Goal: Book appointment/travel/reservation

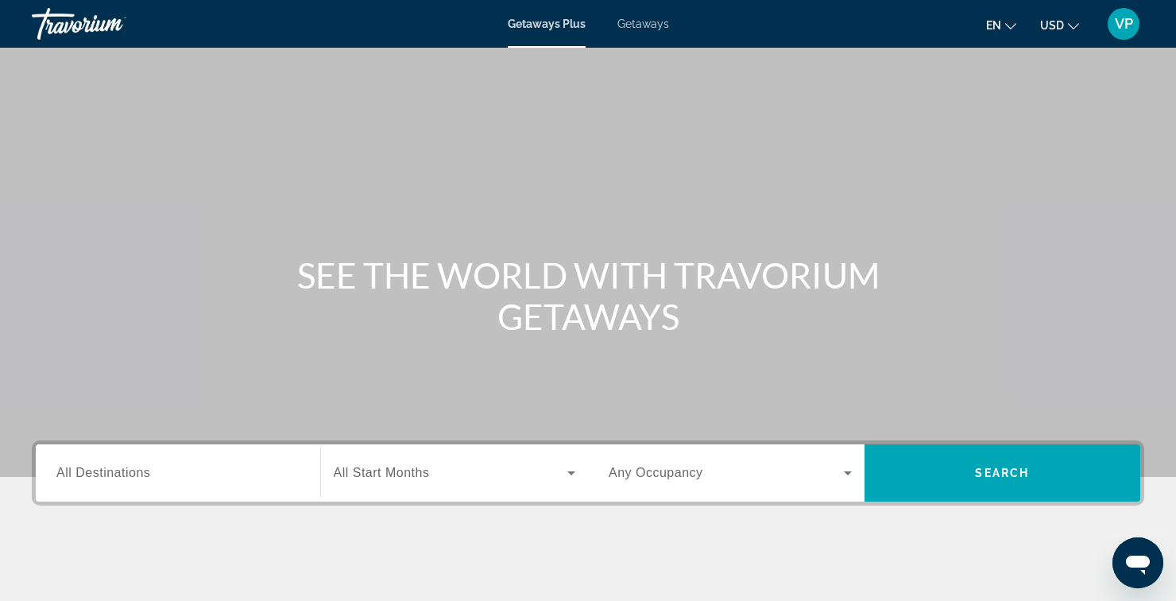
click at [255, 479] on input "Destination All Destinations" at bounding box center [177, 473] width 243 height 19
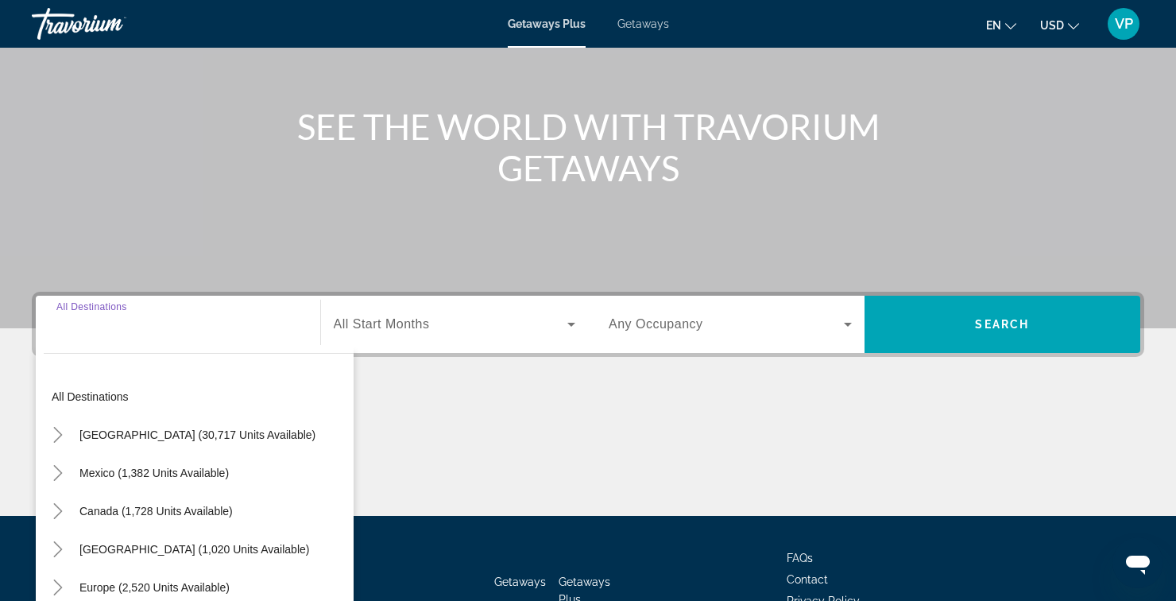
scroll to position [258, 0]
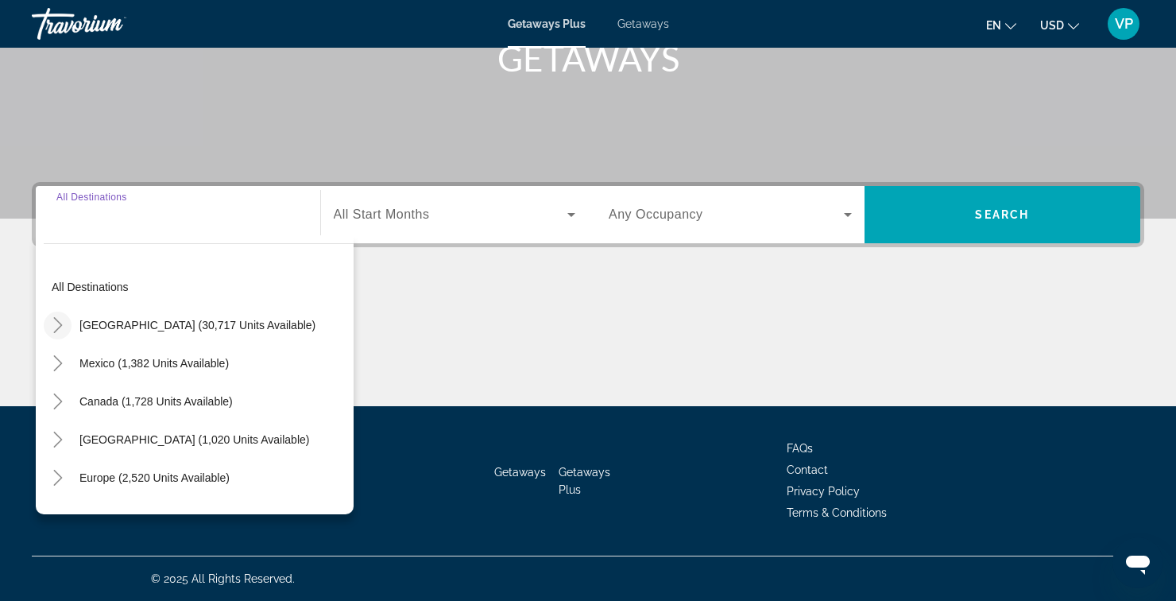
click at [56, 329] on icon "Toggle United States (30,717 units available)" at bounding box center [58, 325] width 16 height 16
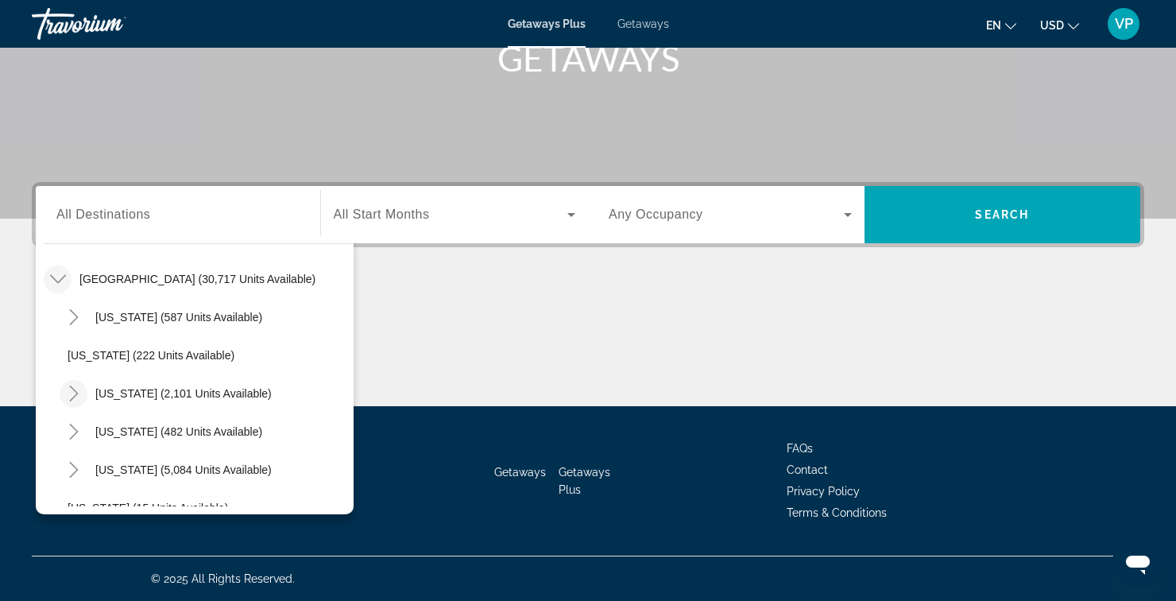
click at [66, 394] on icon "Toggle California (2,101 units available)" at bounding box center [74, 393] width 16 height 16
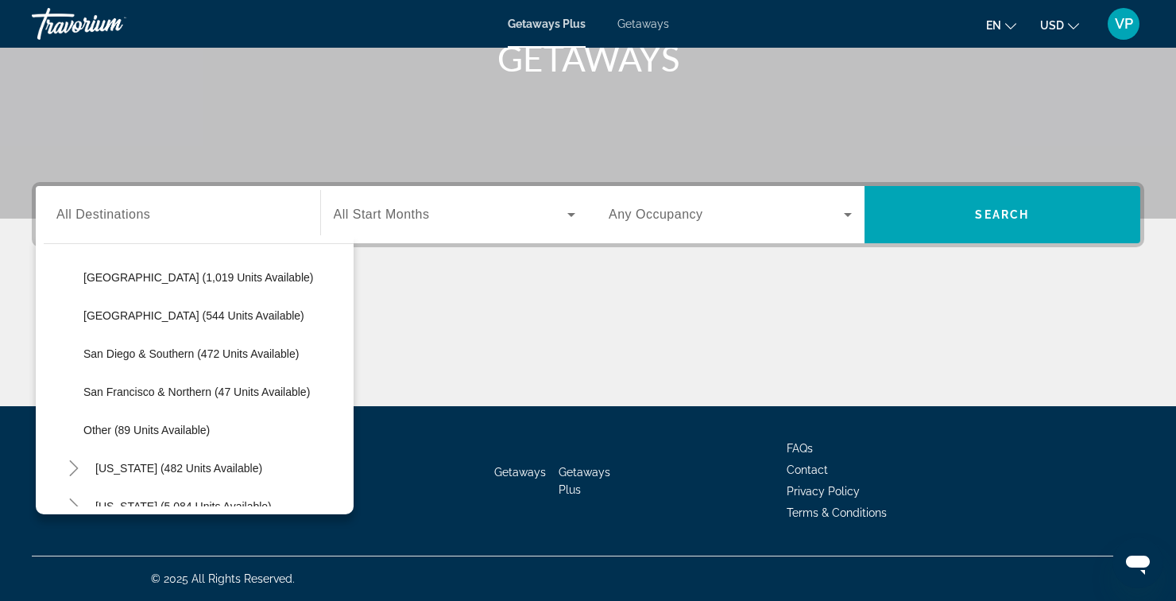
scroll to position [203, 0]
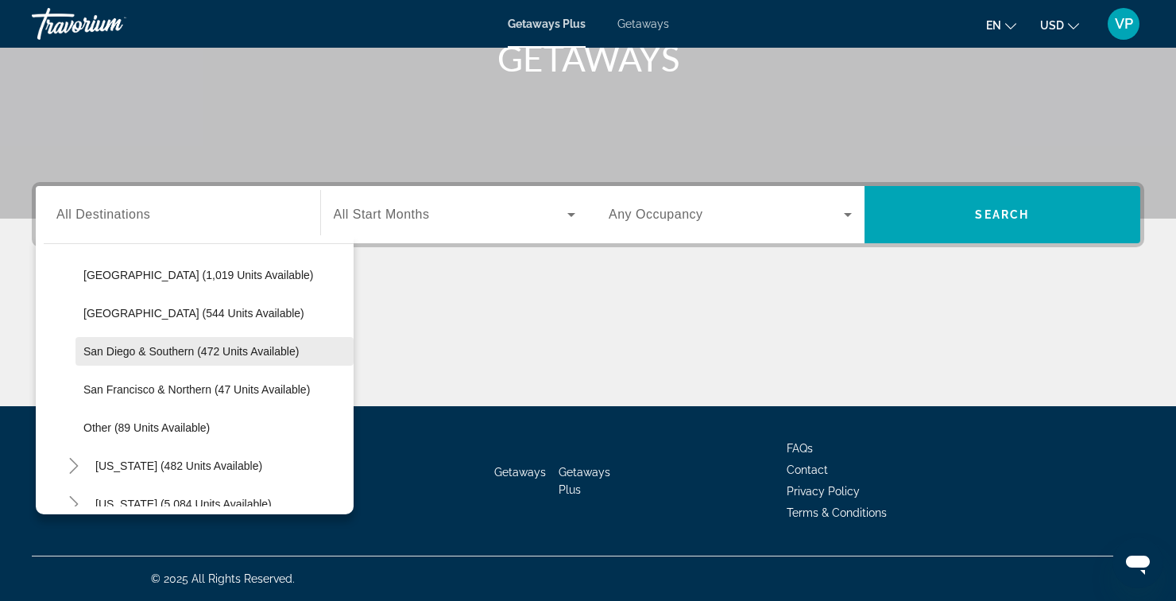
click at [150, 358] on span "Search widget" at bounding box center [214, 351] width 278 height 38
type input "**********"
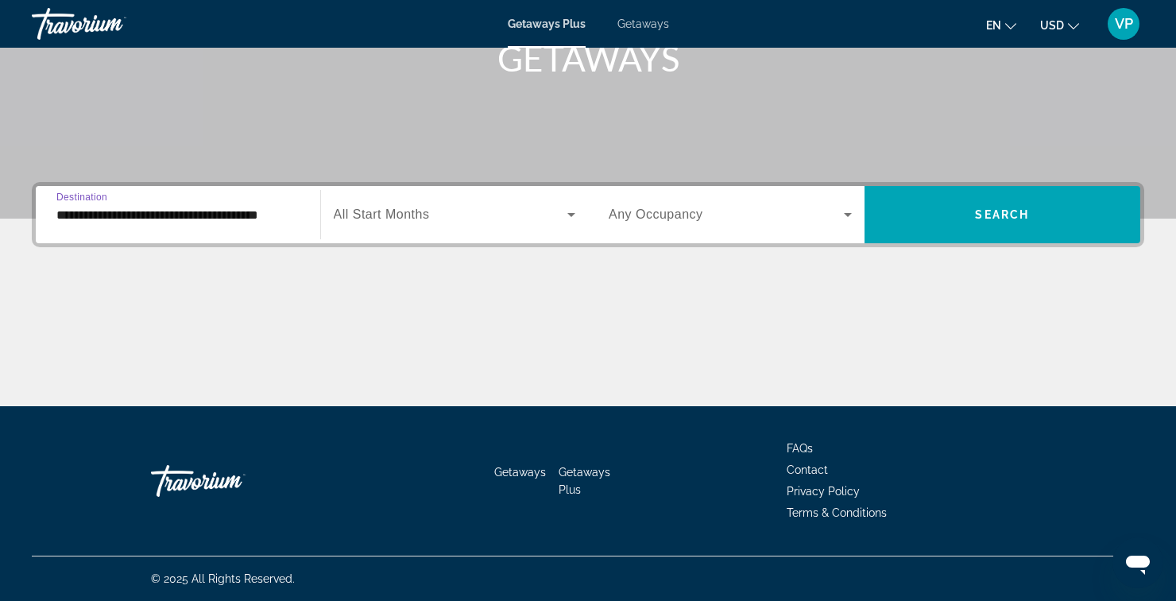
click at [571, 215] on icon "Search widget" at bounding box center [571, 215] width 8 height 4
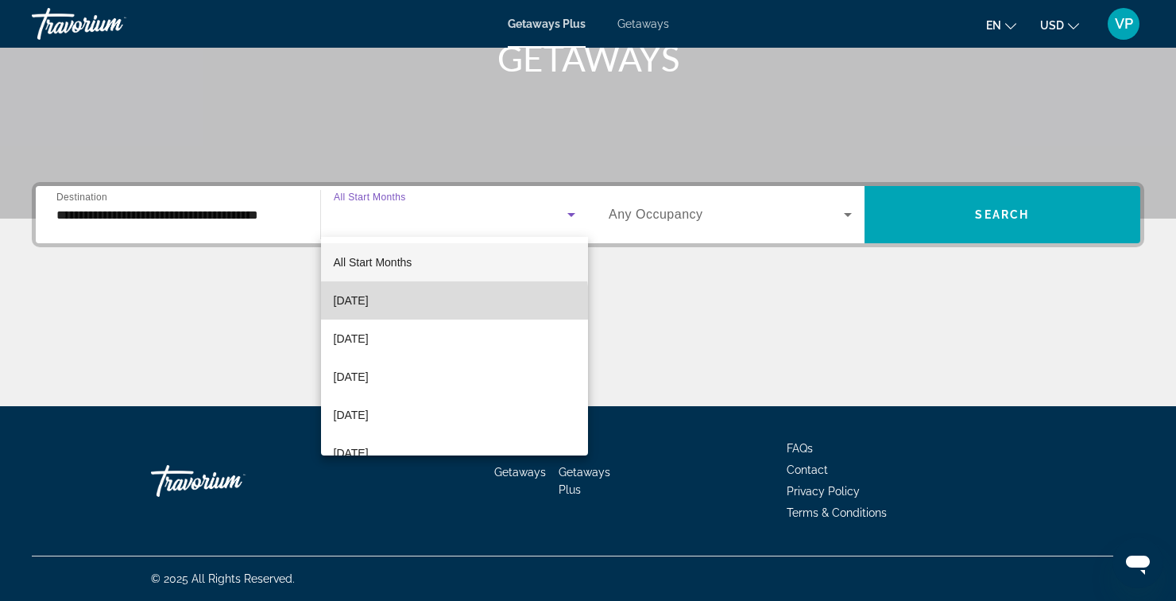
click at [398, 311] on mat-option "[DATE]" at bounding box center [455, 300] width 268 height 38
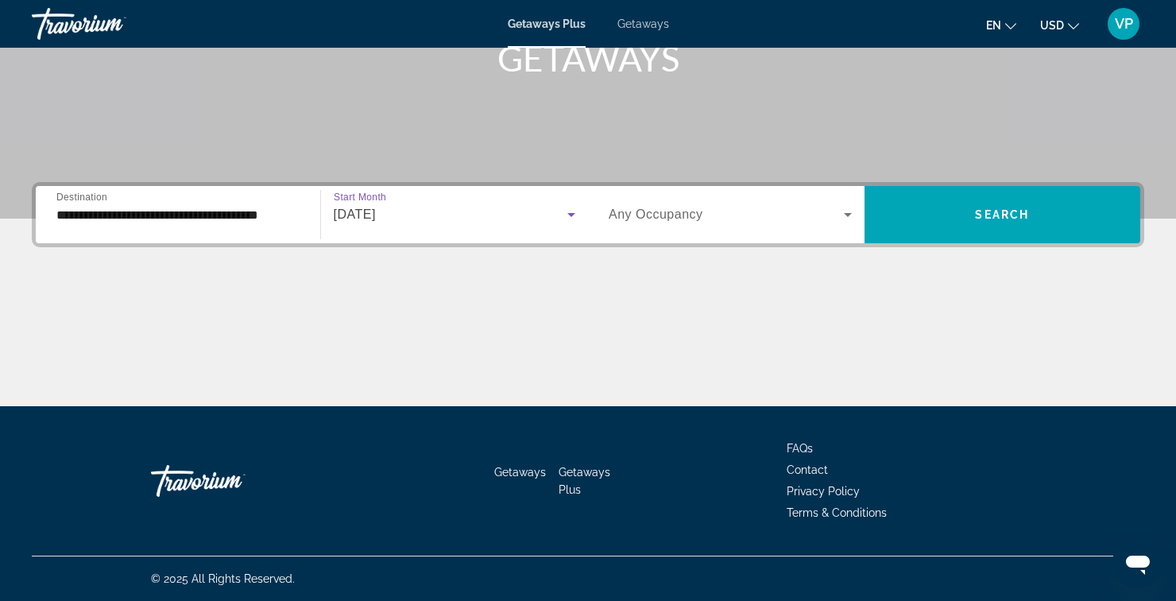
click at [632, 28] on span "Getaways" at bounding box center [643, 23] width 52 height 13
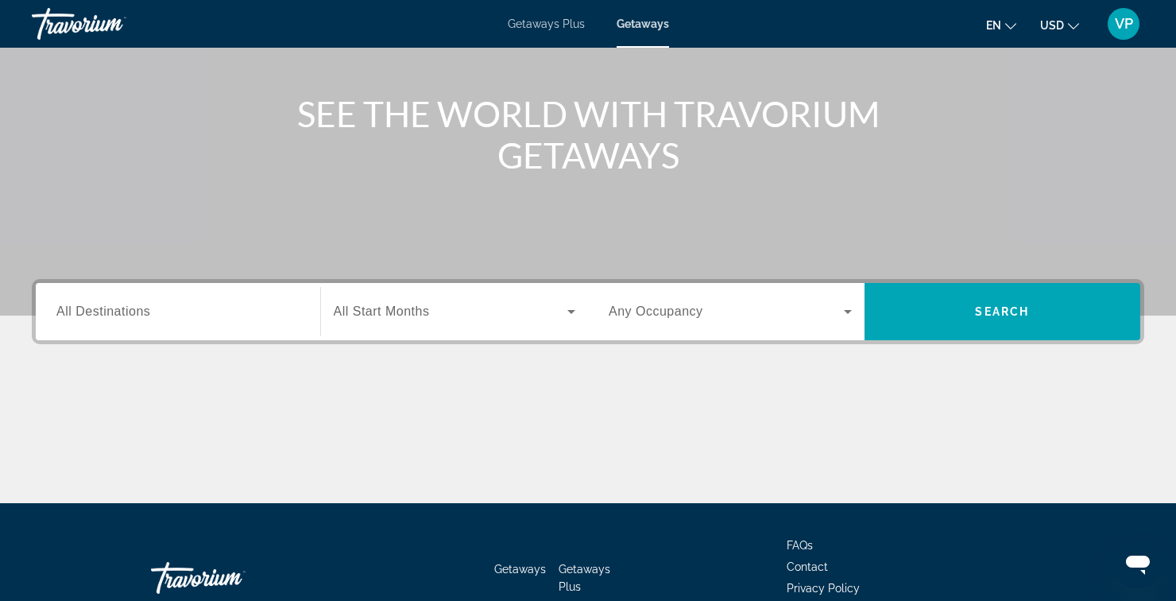
click at [281, 315] on input "Destination All Destinations" at bounding box center [177, 312] width 243 height 19
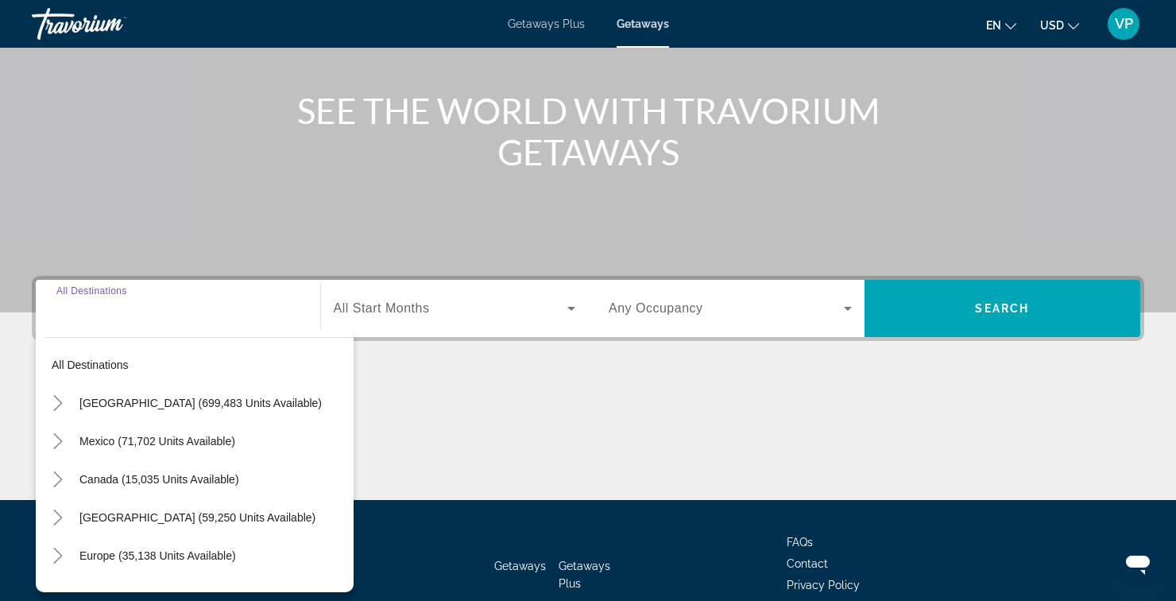
scroll to position [182, 0]
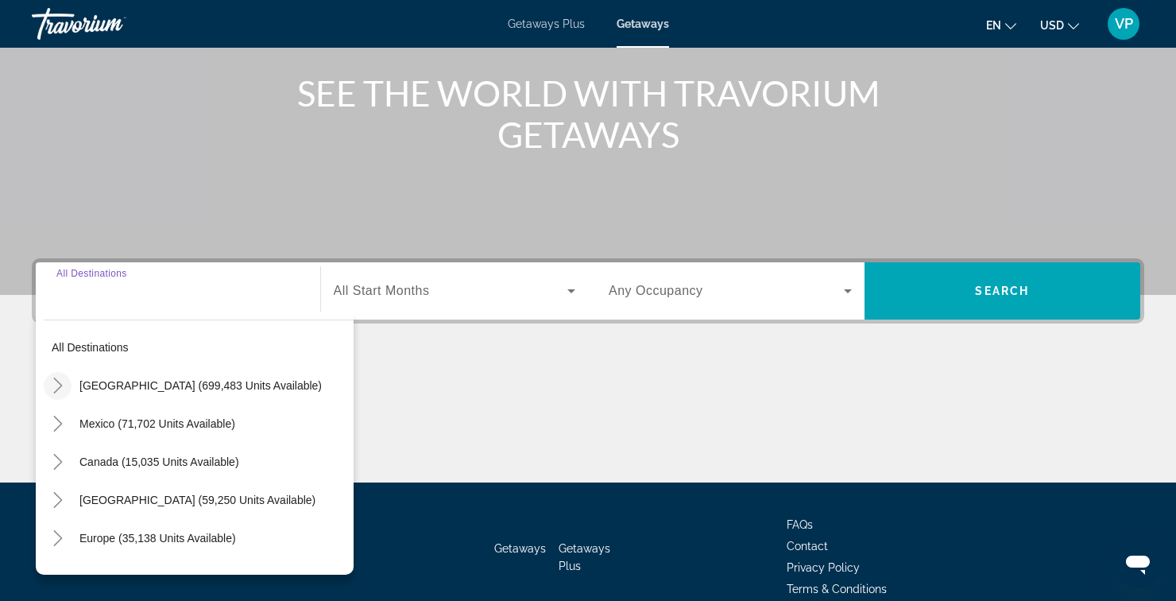
click at [60, 381] on icon "Toggle United States (699,483 units available)" at bounding box center [58, 385] width 16 height 16
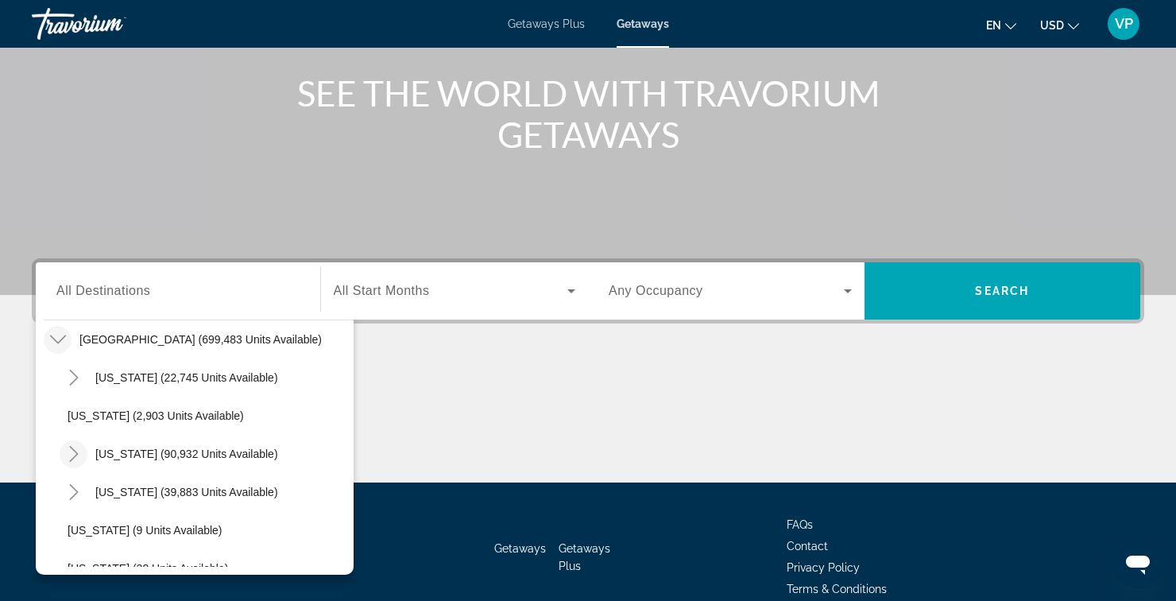
click at [71, 458] on icon "Toggle California (90,932 units available)" at bounding box center [74, 454] width 16 height 16
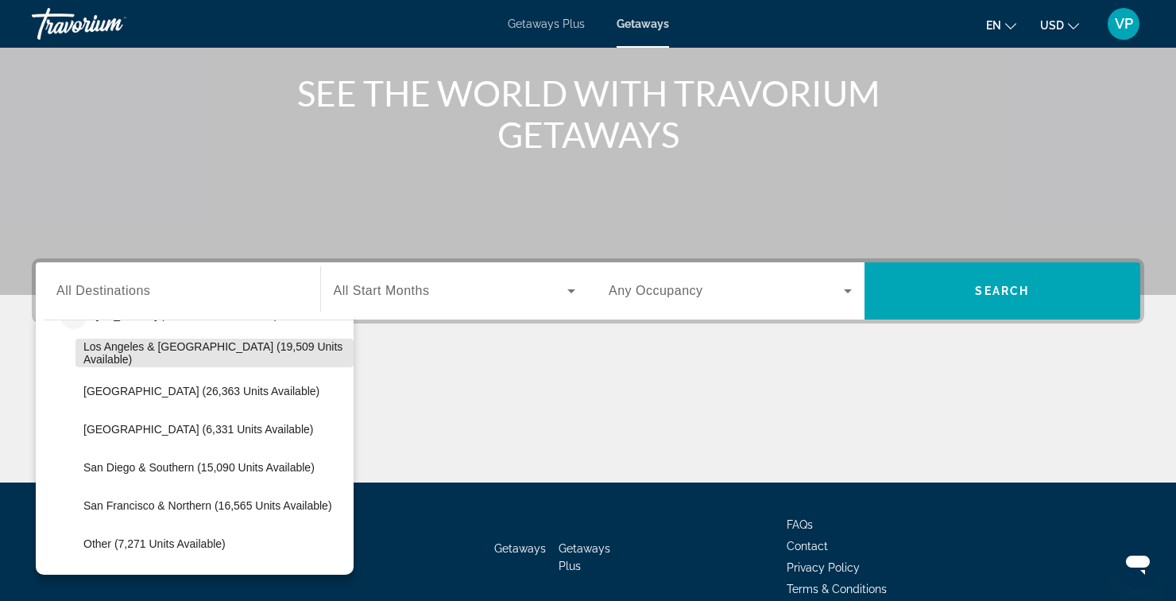
scroll to position [192, 0]
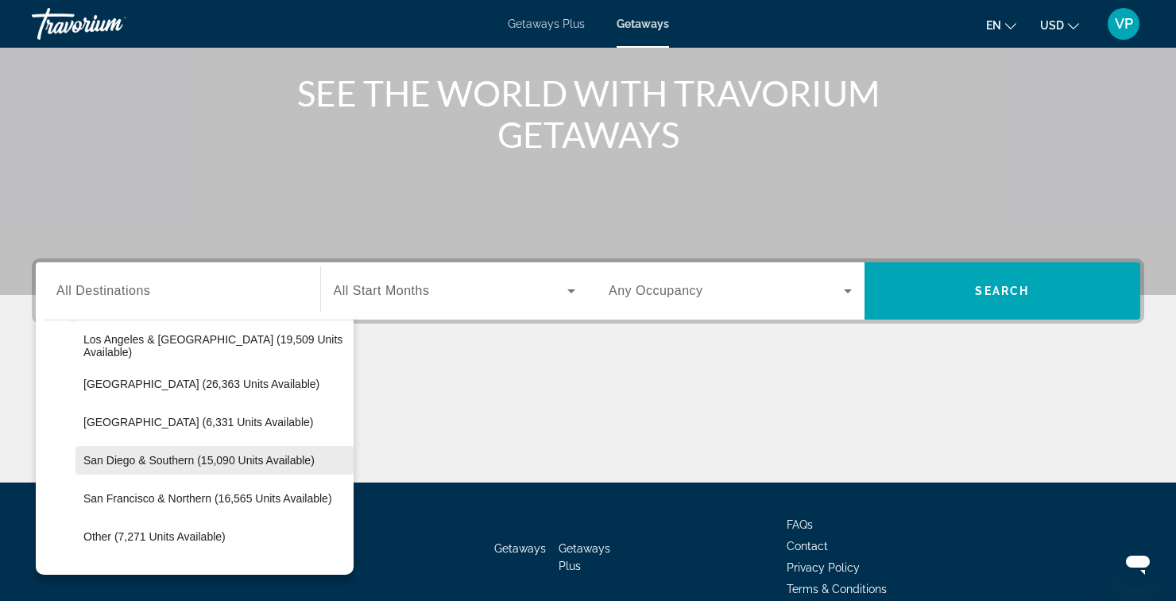
click at [139, 461] on span "San Diego & Southern (15,090 units available)" at bounding box center [198, 460] width 231 height 13
type input "**********"
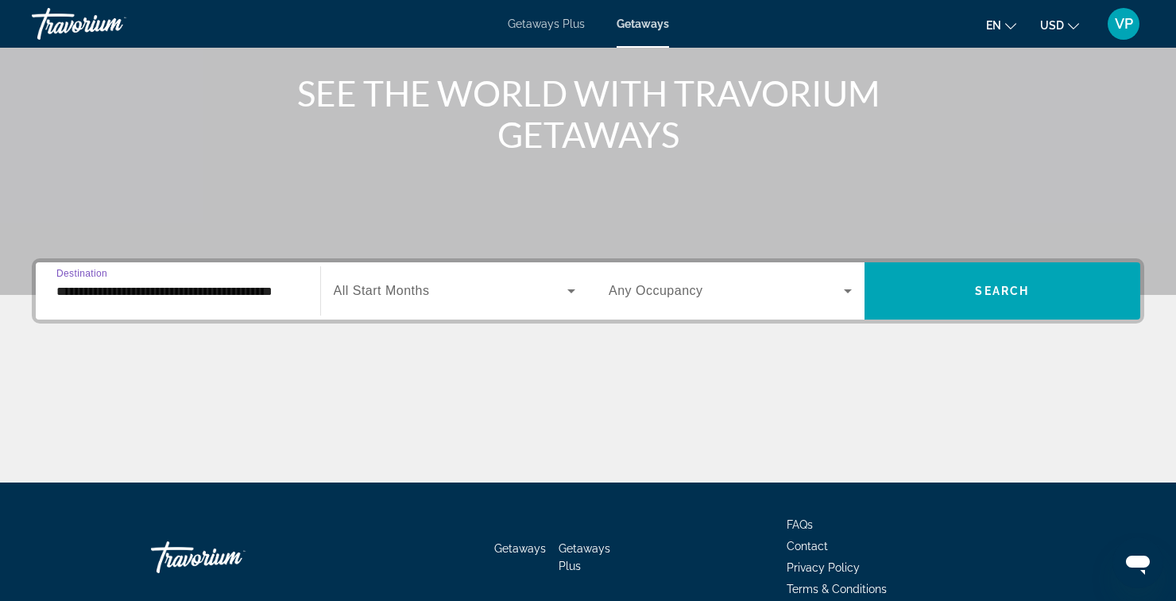
click at [571, 291] on icon "Search widget" at bounding box center [571, 291] width 8 height 4
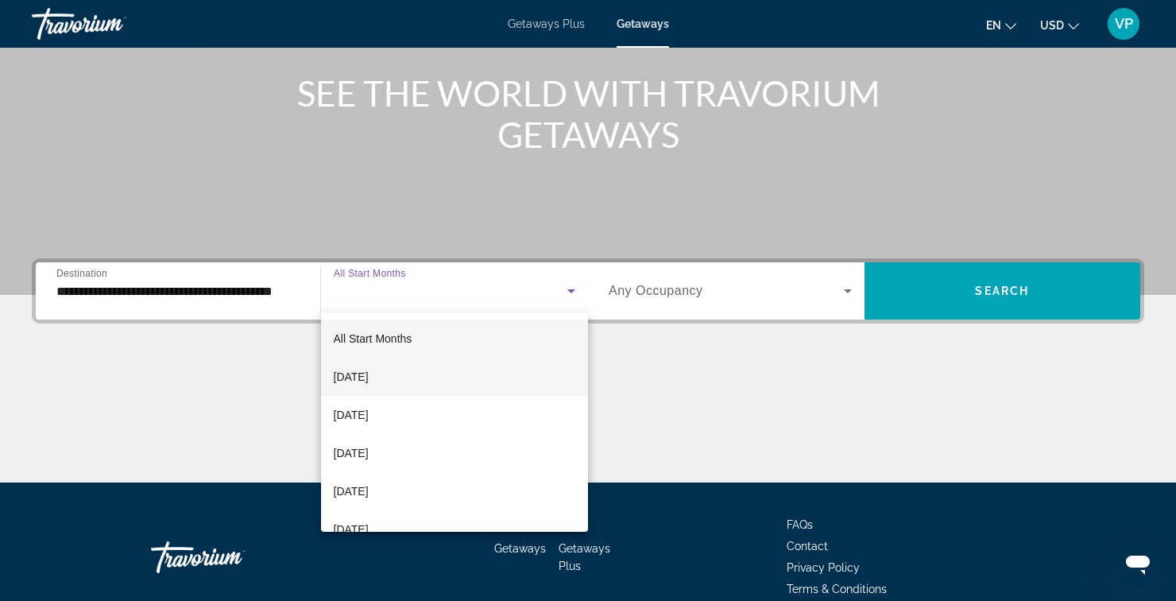
click at [369, 384] on span "[DATE]" at bounding box center [351, 376] width 35 height 19
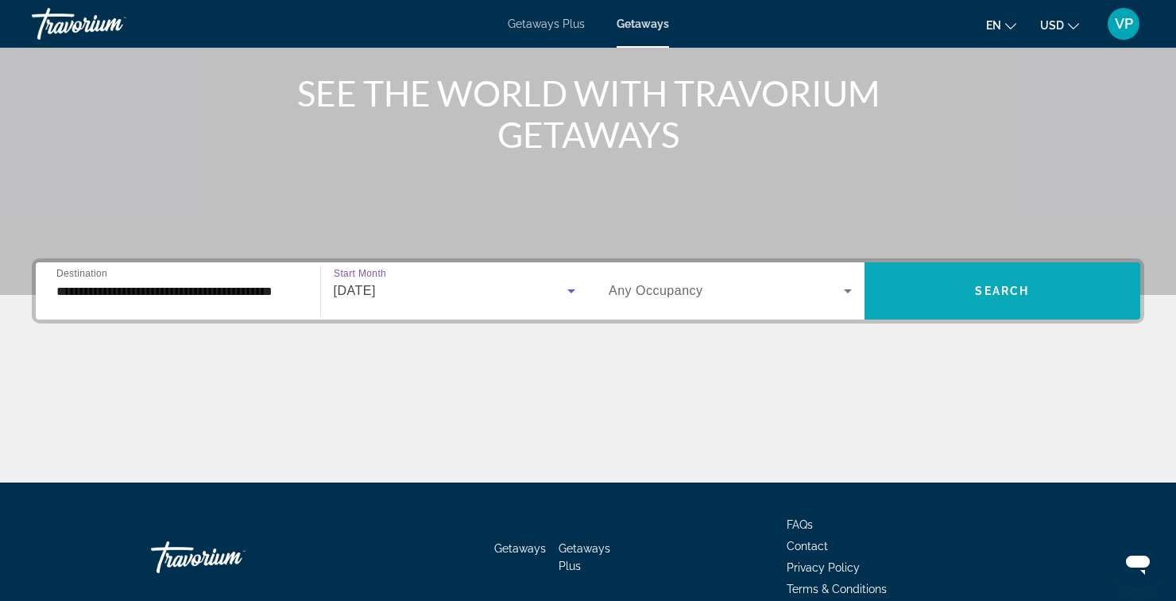
click at [995, 295] on span "Search" at bounding box center [1002, 290] width 54 height 13
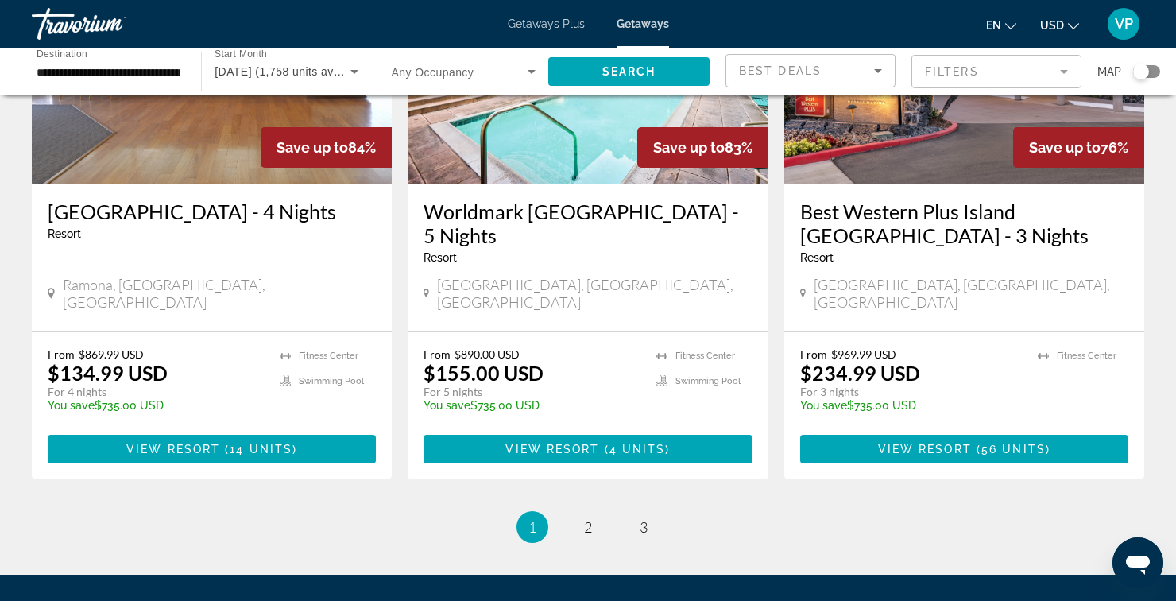
scroll to position [1974, 0]
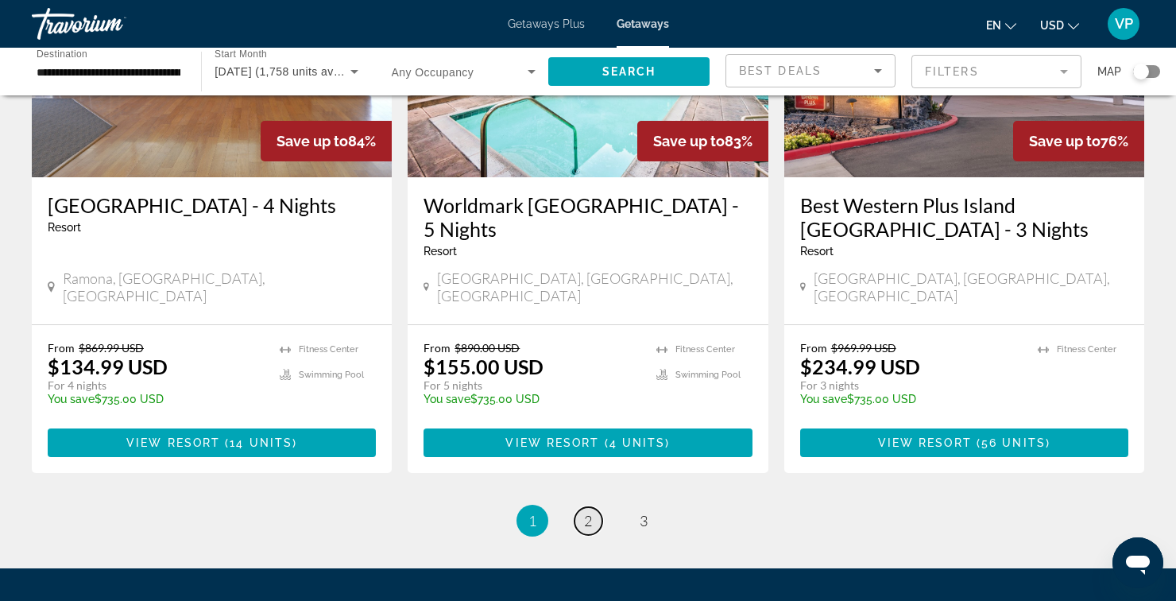
click at [582, 507] on link "page 2" at bounding box center [588, 521] width 28 height 28
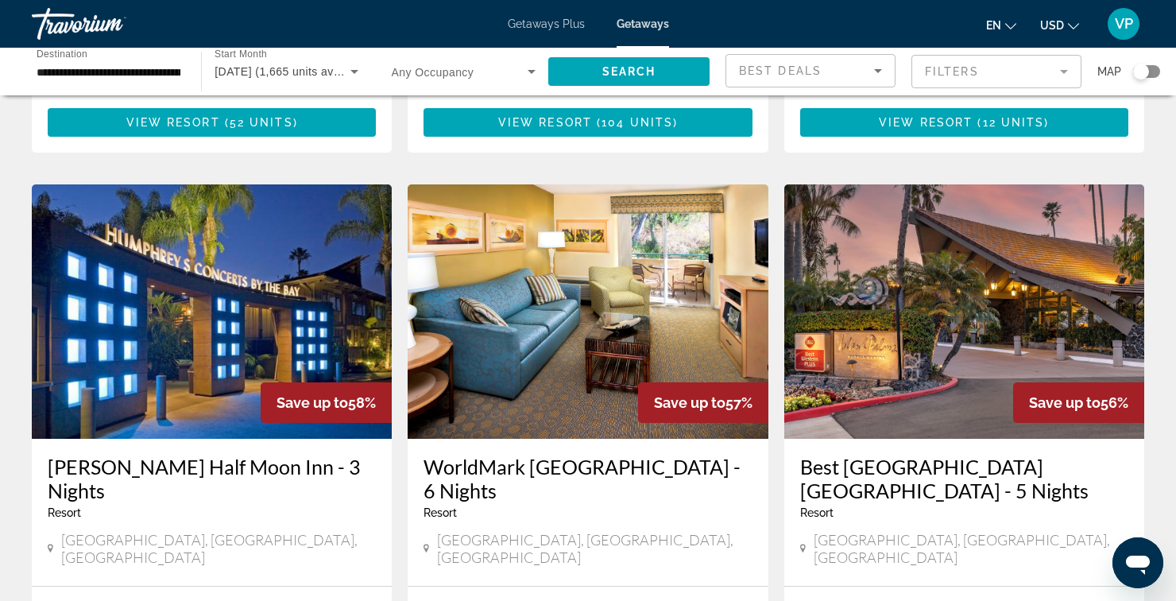
scroll to position [1126, 0]
